Goal: Task Accomplishment & Management: Complete application form

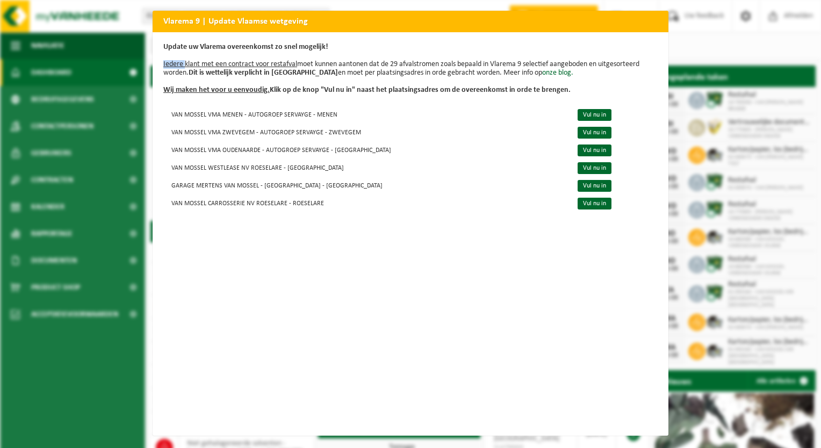
drag, startPoint x: 670, startPoint y: 16, endPoint x: 678, endPoint y: 1, distance: 17.5
click at [670, 16] on div "Vlarema 9 | Update Vlaamse wetgeving Update uw Vlarema overeenkomst zo snel mog…" at bounding box center [410, 224] width 821 height 448
click at [659, 5] on div "Vlarema 9 | Update Vlaamse wetgeving Update uw Vlarema overeenkomst zo snel mog…" at bounding box center [410, 224] width 821 height 448
click at [217, 210] on td "VAN MOSSEL CARROSSERIE NV ROESELARE - ROESELARE" at bounding box center [365, 203] width 405 height 18
click at [215, 204] on td "VAN MOSSEL CARROSSERIE NV ROESELARE - ROESELARE" at bounding box center [365, 203] width 405 height 18
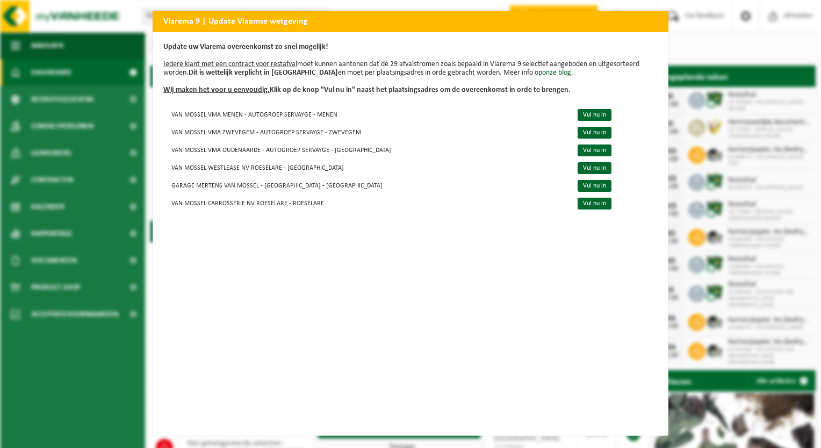
click at [153, 228] on div "Update uw Vlarema overeenkomst zo snel mogelijk! Iedere klant met een contract …" at bounding box center [411, 234] width 516 height 404
click at [578, 206] on link "Vul nu in" at bounding box center [595, 204] width 34 height 12
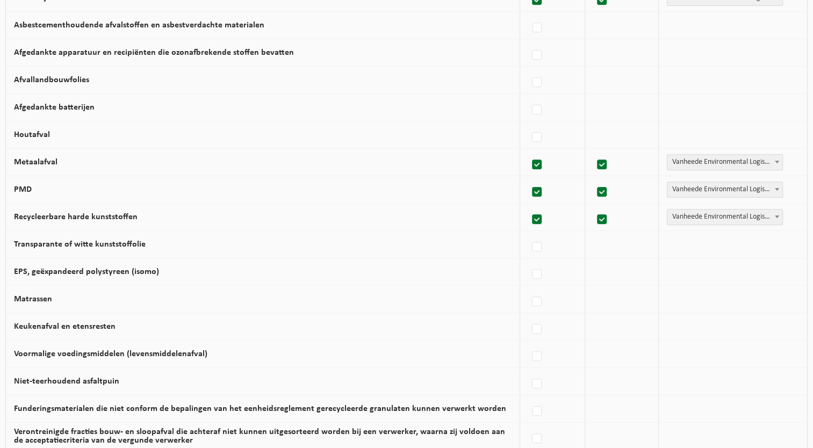
scroll to position [630, 0]
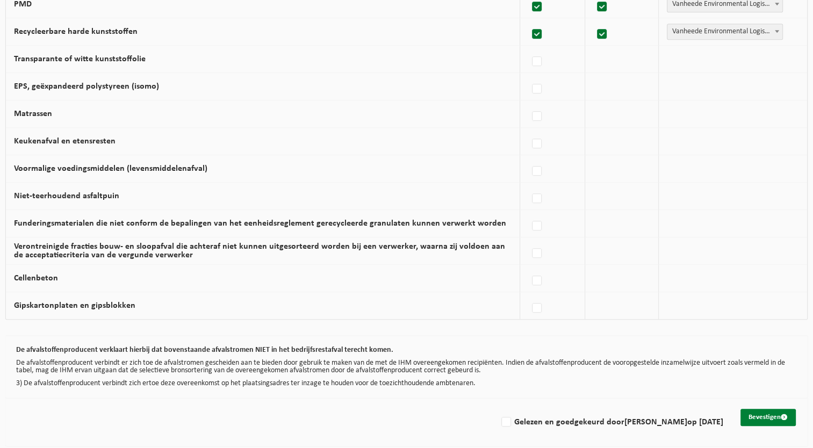
click at [762, 409] on button "Bevestigen" at bounding box center [768, 417] width 55 height 17
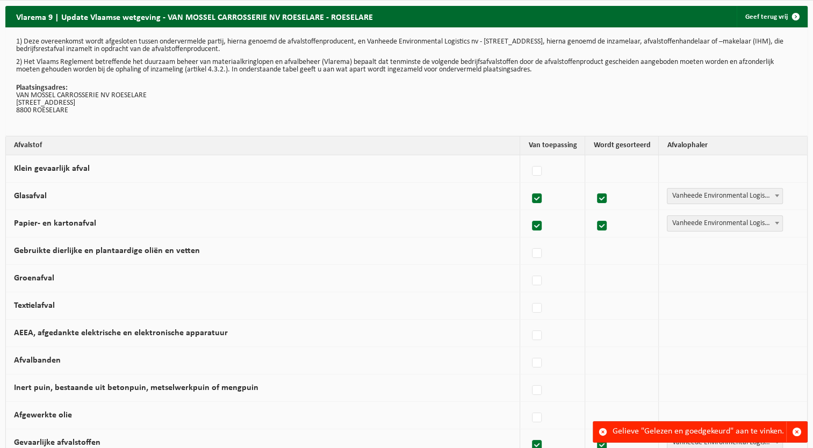
click at [750, 434] on div "Gelieve "Gelezen en goedgekeurd" aan te vinken." at bounding box center [700, 432] width 174 height 20
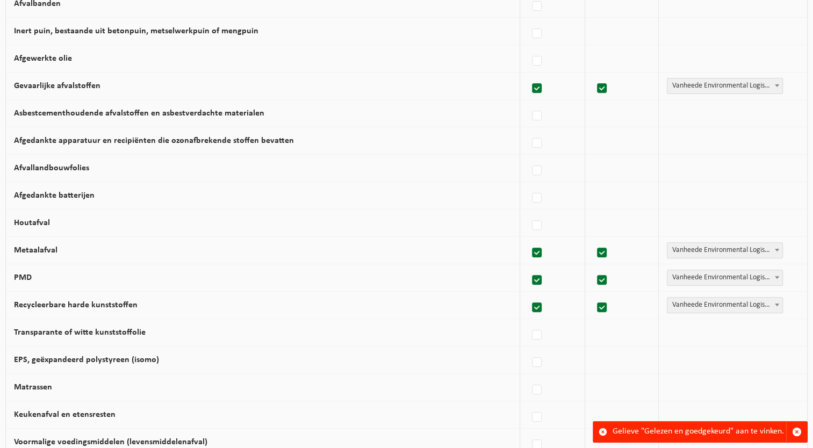
scroll to position [630, 0]
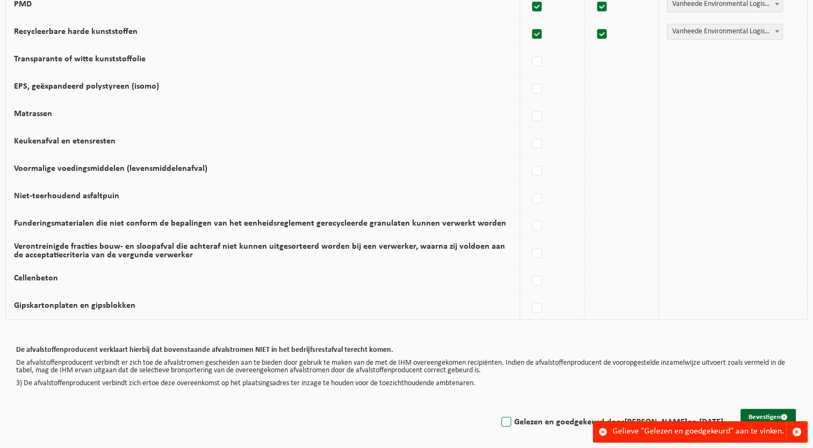
click at [499, 420] on label "Gelezen en goedgekeurd door [PERSON_NAME] op [DATE]" at bounding box center [611, 422] width 224 height 16
click at [497, 409] on input "Gelezen en goedgekeurd door [PERSON_NAME] op [DATE]" at bounding box center [497, 408] width 1 height 1
checkbox input "true"
click at [763, 417] on button "Bevestigen" at bounding box center [768, 417] width 55 height 17
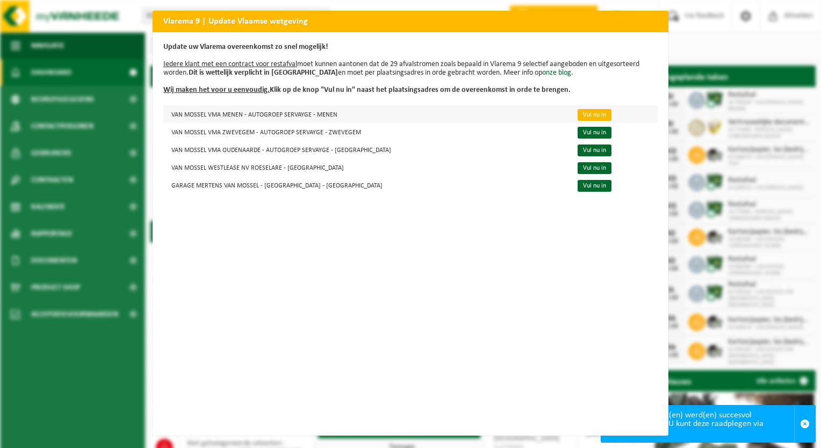
click at [578, 109] on link "Vul nu in" at bounding box center [595, 115] width 34 height 12
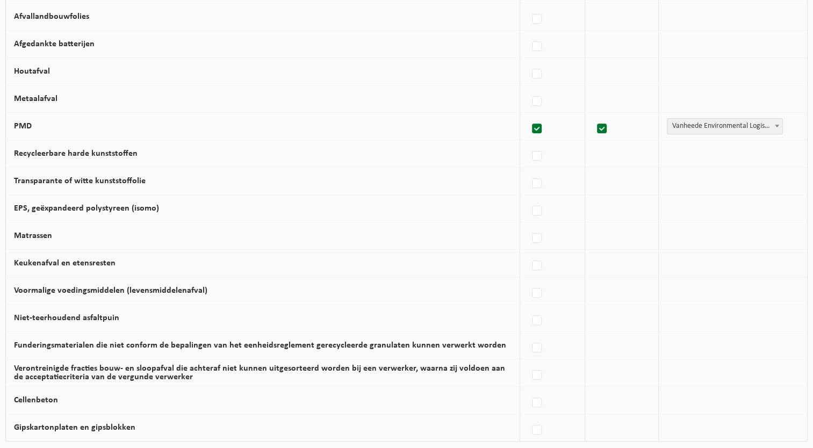
scroll to position [630, 0]
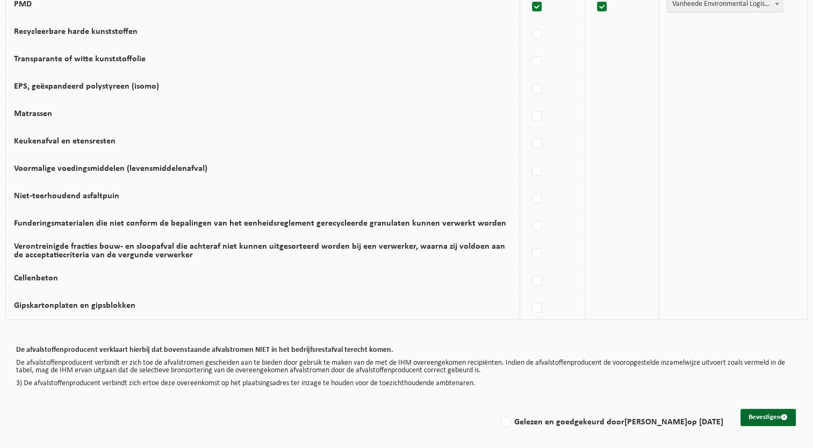
drag, startPoint x: 480, startPoint y: 420, endPoint x: 741, endPoint y: 378, distance: 263.6
click at [499, 420] on label "Gelezen en goedgekeurd door [PERSON_NAME] op [DATE]" at bounding box center [611, 422] width 224 height 16
click at [497, 409] on input "Gelezen en goedgekeurd door KRISTOF GROENENDYK op 12/08/25" at bounding box center [497, 408] width 1 height 1
checkbox input "true"
click at [772, 414] on button "Bevestigen" at bounding box center [768, 417] width 55 height 17
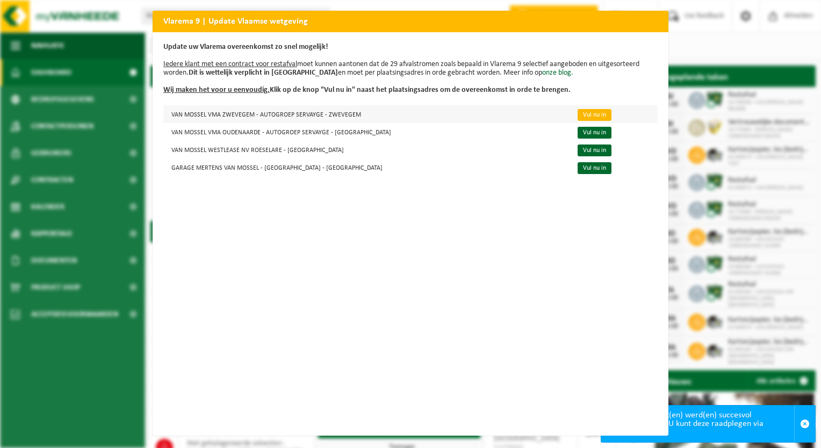
click at [578, 112] on link "Vul nu in" at bounding box center [595, 115] width 34 height 12
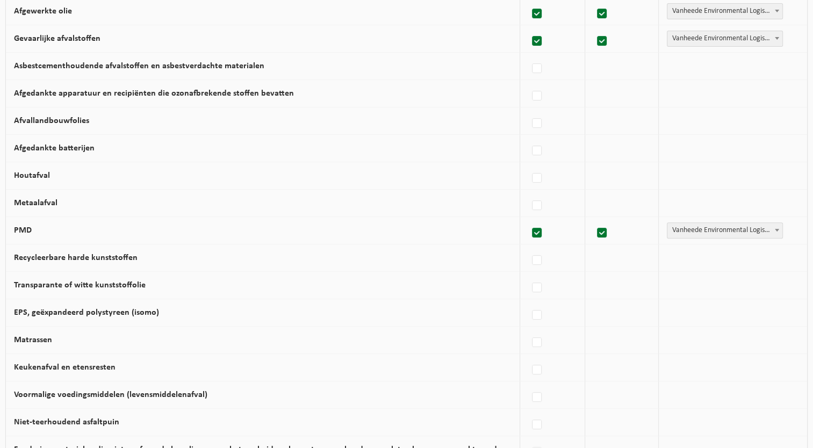
scroll to position [630, 0]
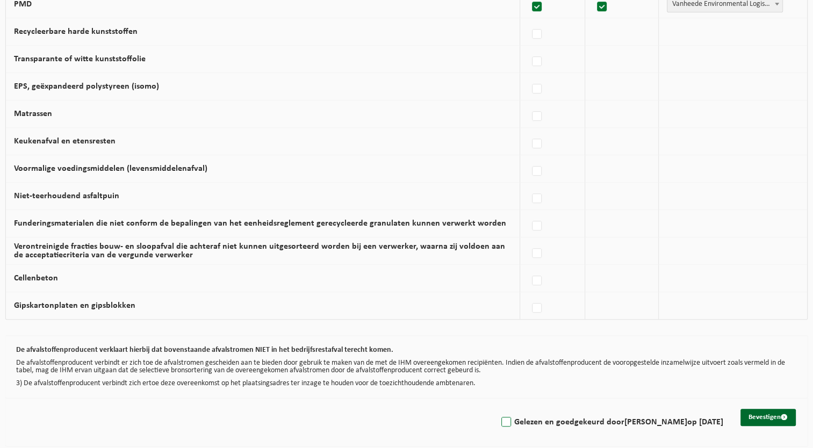
click at [499, 420] on label "Gelezen en goedgekeurd door [PERSON_NAME] op [DATE]" at bounding box center [611, 422] width 224 height 16
click at [497, 409] on input "Gelezen en goedgekeurd door KRISTOF GROENENDYK op 12/08/25" at bounding box center [497, 408] width 1 height 1
checkbox input "true"
click at [764, 411] on button "Bevestigen" at bounding box center [768, 417] width 55 height 17
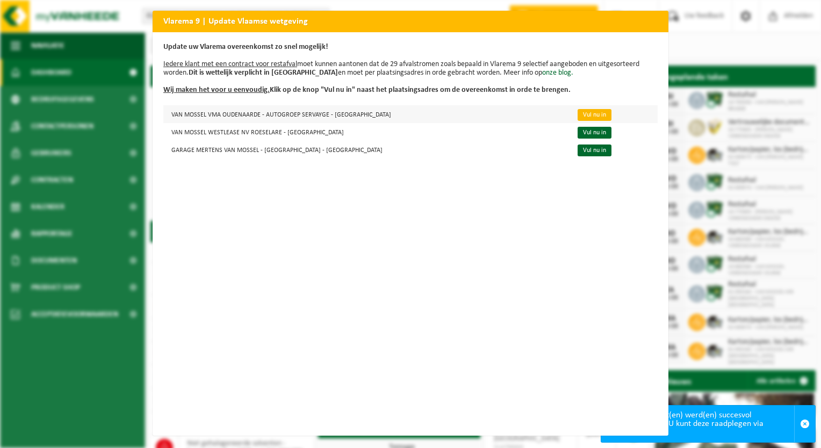
click at [578, 114] on link "Vul nu in" at bounding box center [595, 115] width 34 height 12
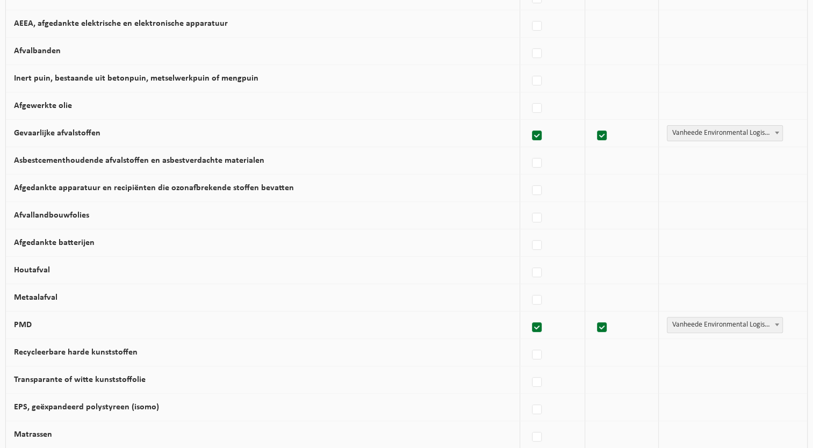
scroll to position [630, 0]
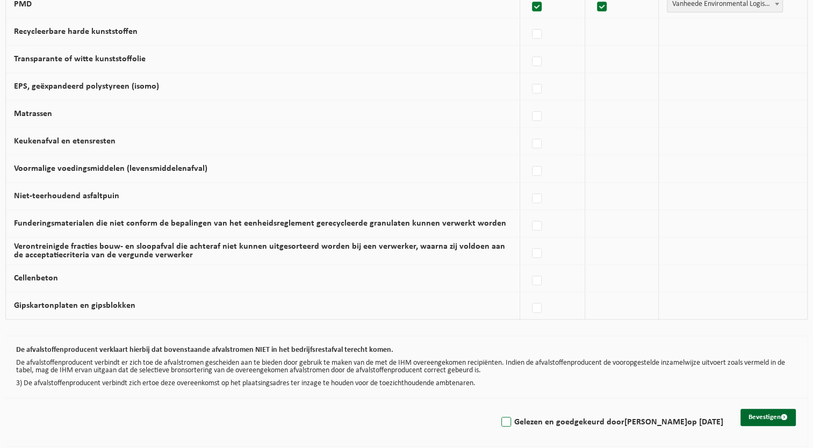
click at [499, 418] on label "Gelezen en goedgekeurd door KRISTOF GROENENDYK op 12/08/25" at bounding box center [611, 422] width 224 height 16
click at [497, 409] on input "Gelezen en goedgekeurd door KRISTOF GROENENDYK op 12/08/25" at bounding box center [497, 408] width 1 height 1
checkbox input "true"
click at [774, 420] on button "Bevestigen" at bounding box center [768, 417] width 55 height 17
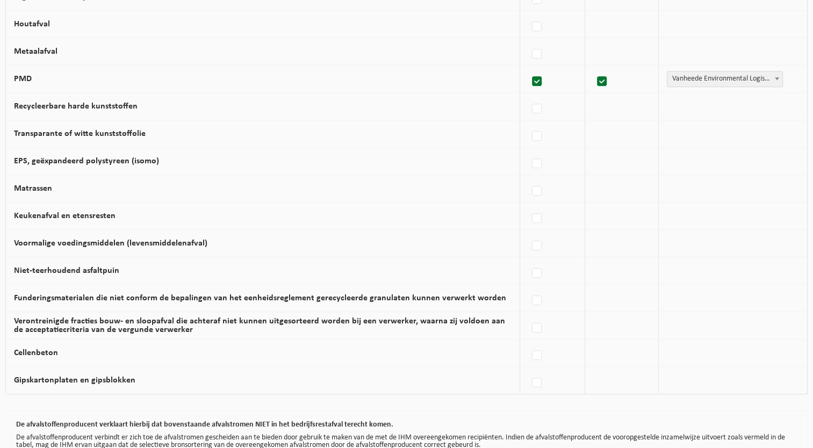
scroll to position [555, 0]
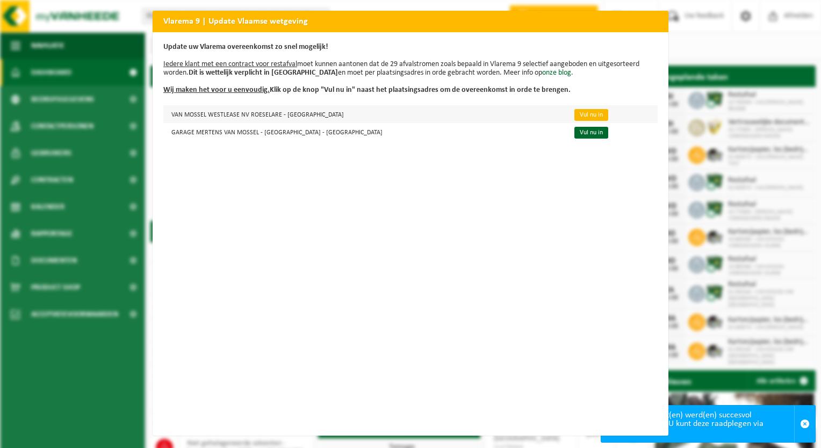
click at [575, 114] on link "Vul nu in" at bounding box center [592, 115] width 34 height 12
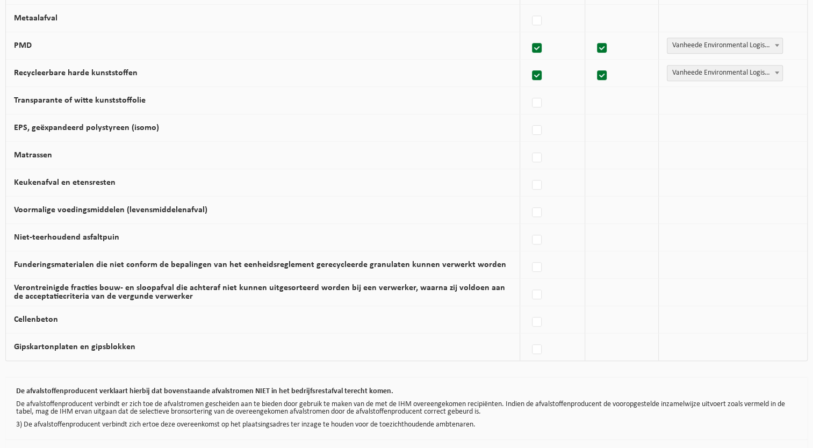
scroll to position [630, 0]
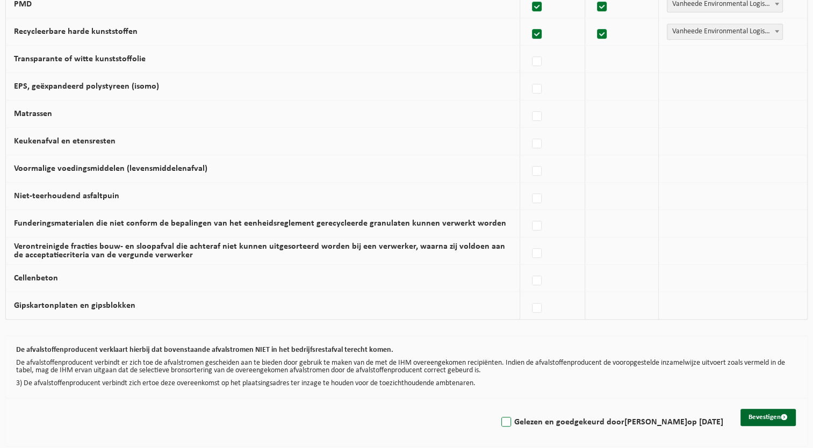
click at [499, 420] on label "Gelezen en goedgekeurd door KRISTOF GROENENDYK op 12/08/25" at bounding box center [611, 422] width 224 height 16
click at [497, 409] on input "Gelezen en goedgekeurd door KRISTOF GROENENDYK op 12/08/25" at bounding box center [497, 408] width 1 height 1
checkbox input "true"
click at [763, 424] on div "Bevestigen Gelezen en goedgekeurd door KRISTOF GROENENDYK op 12/08/25" at bounding box center [406, 422] width 802 height 48
click at [758, 414] on button "Bevestigen" at bounding box center [768, 417] width 55 height 17
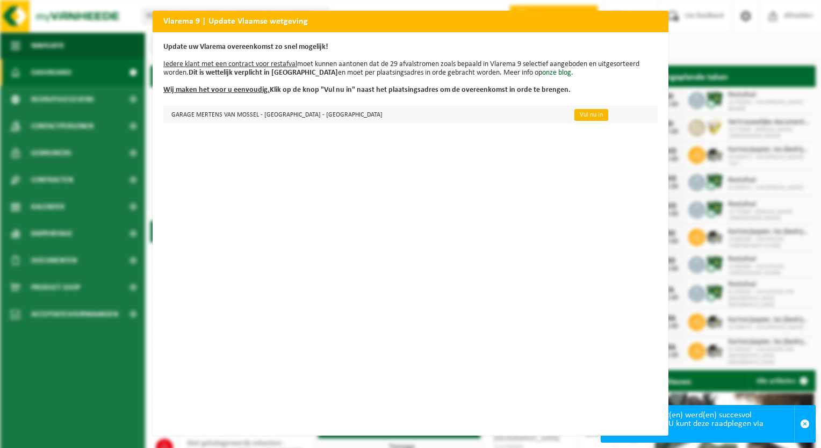
click at [575, 117] on link "Vul nu in" at bounding box center [592, 115] width 34 height 12
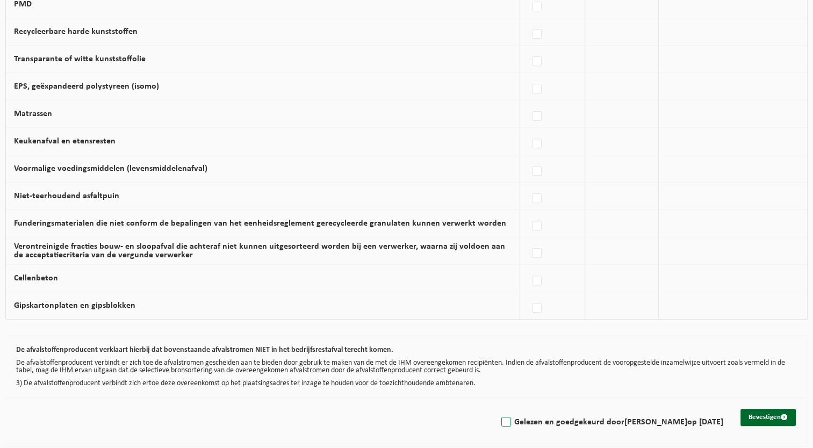
click at [499, 415] on label "Gelezen en goedgekeurd door [PERSON_NAME] op [DATE]" at bounding box center [611, 422] width 224 height 16
click at [497, 409] on input "Gelezen en goedgekeurd door [PERSON_NAME] op [DATE]" at bounding box center [497, 408] width 1 height 1
checkbox input "true"
click at [763, 419] on button "Bevestigen" at bounding box center [768, 417] width 55 height 17
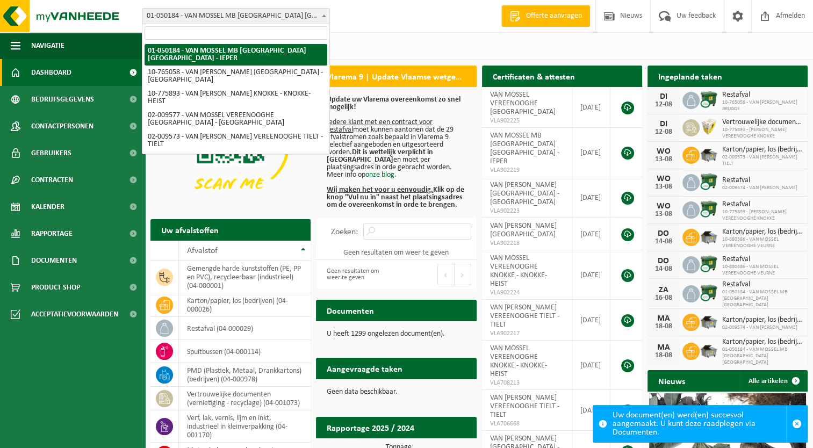
click at [210, 17] on span "01-050184 - VAN MOSSEL MB [GEOGRAPHIC_DATA] [GEOGRAPHIC_DATA] - IEPER" at bounding box center [235, 16] width 187 height 15
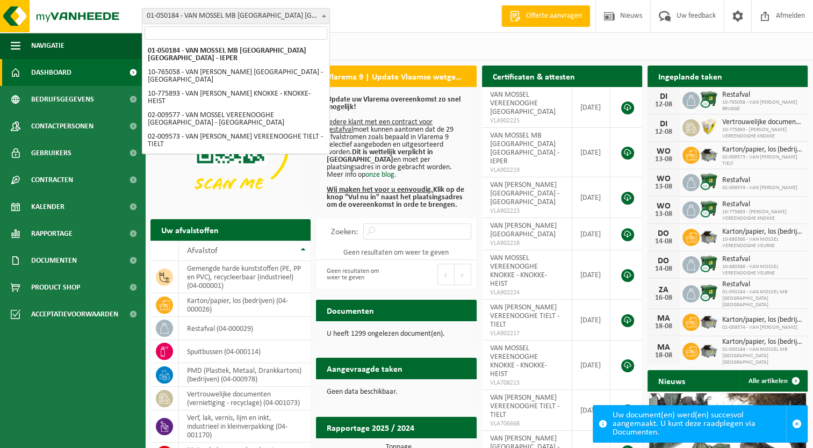
select select "11776"
